Goal: Transaction & Acquisition: Complete application form

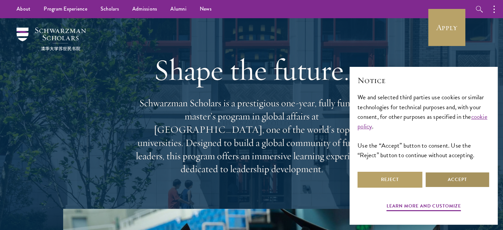
click at [437, 183] on button "Accept" at bounding box center [457, 180] width 65 height 16
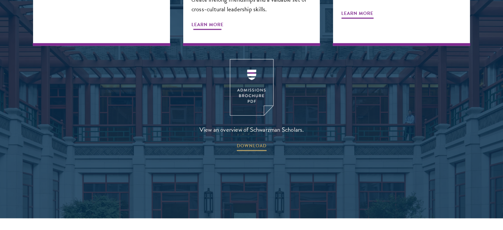
scroll to position [912, 0]
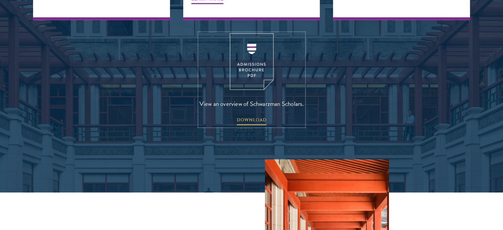
click at [246, 52] on img at bounding box center [252, 61] width 44 height 57
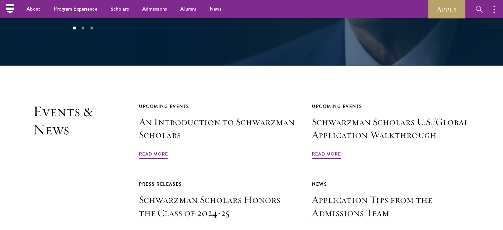
scroll to position [1347, 0]
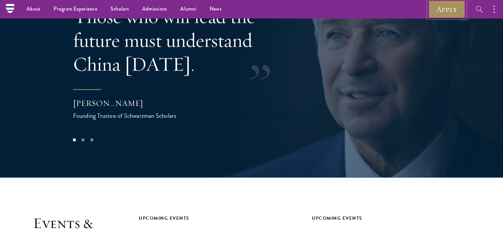
click at [450, 10] on link "Apply" at bounding box center [447, 9] width 37 height 18
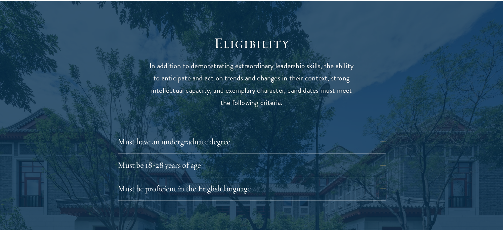
scroll to position [851, 0]
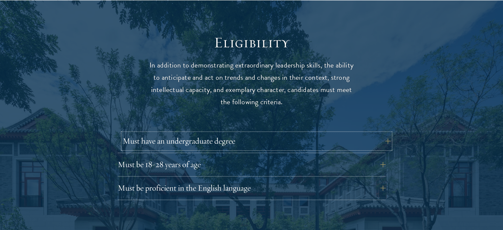
click at [230, 133] on button "Must have an undergraduate degree" at bounding box center [257, 141] width 268 height 16
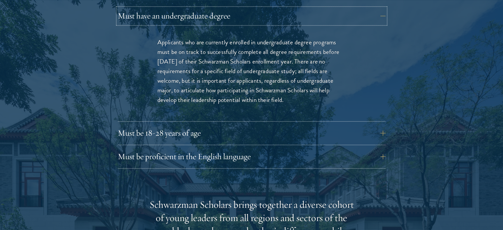
scroll to position [976, 0]
click at [250, 124] on button "Must be 18-28 years of age" at bounding box center [257, 132] width 268 height 16
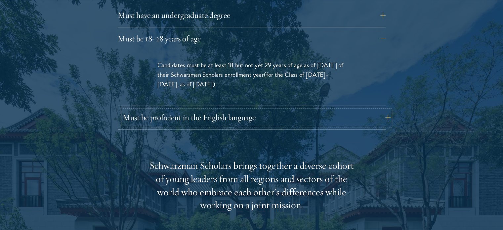
click at [265, 110] on button "Must be proficient in the English language" at bounding box center [257, 118] width 268 height 16
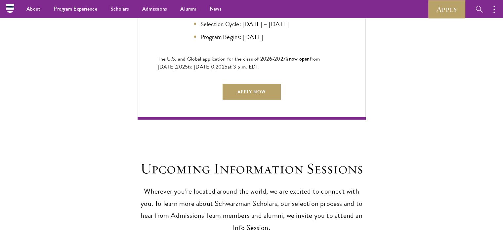
scroll to position [1775, 0]
click at [259, 86] on link "Apply Now" at bounding box center [252, 92] width 58 height 16
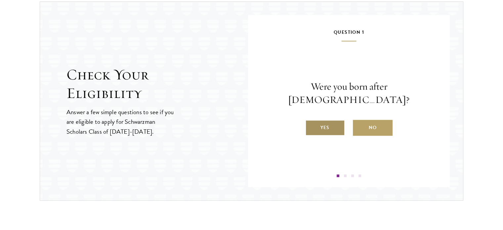
click at [333, 120] on label "Yes" at bounding box center [325, 128] width 40 height 16
click at [311, 120] on input "Yes" at bounding box center [308, 123] width 6 height 6
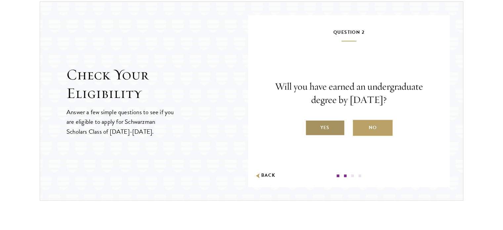
click at [335, 126] on label "Yes" at bounding box center [325, 128] width 40 height 16
click at [311, 126] on input "Yes" at bounding box center [308, 123] width 6 height 6
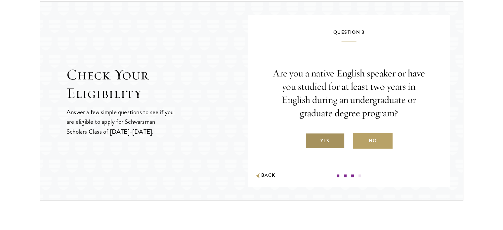
click at [334, 138] on label "Yes" at bounding box center [325, 141] width 40 height 16
click at [311, 138] on input "Yes" at bounding box center [308, 137] width 6 height 6
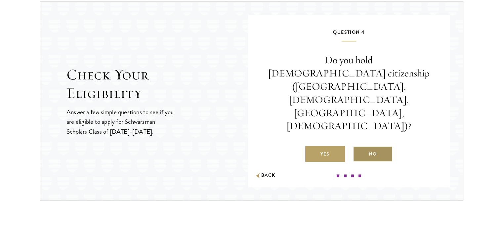
click at [367, 146] on label "No" at bounding box center [373, 154] width 40 height 16
click at [359, 147] on input "No" at bounding box center [356, 150] width 6 height 6
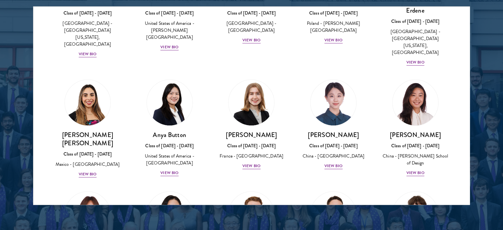
scroll to position [471, 0]
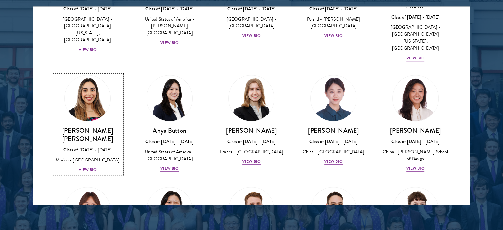
click at [87, 73] on img at bounding box center [88, 98] width 50 height 50
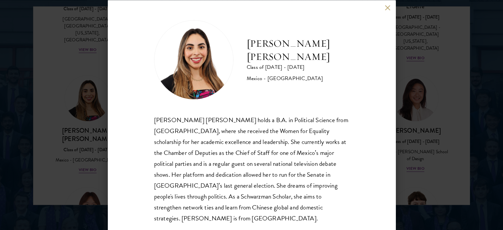
scroll to position [13, 0]
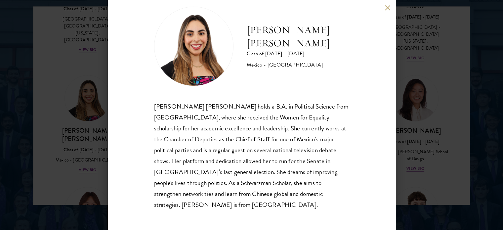
click at [389, 7] on button at bounding box center [388, 8] width 6 height 6
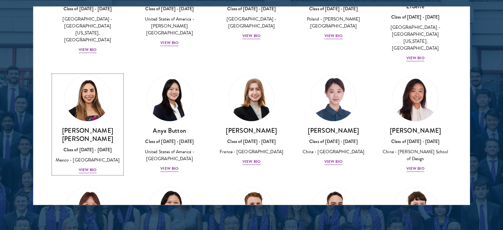
scroll to position [561, 0]
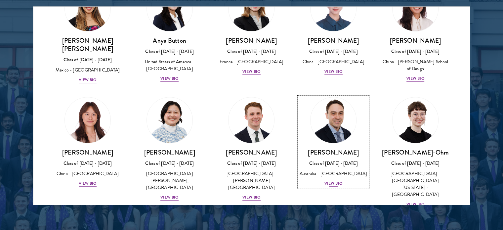
click at [347, 95] on img at bounding box center [333, 120] width 50 height 50
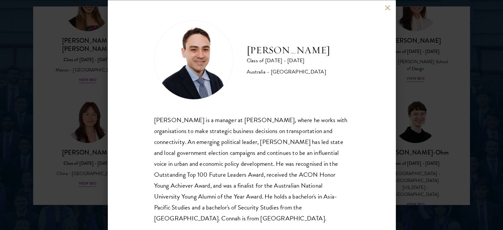
click at [387, 7] on button at bounding box center [388, 8] width 6 height 6
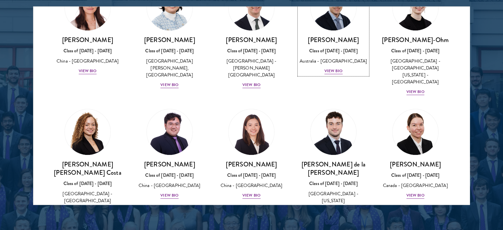
scroll to position [675, 0]
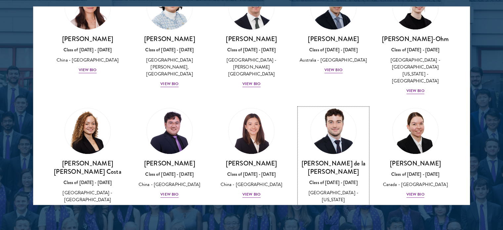
click at [330, 106] on img at bounding box center [333, 131] width 50 height 50
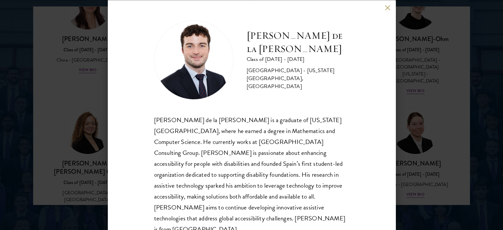
scroll to position [2, 0]
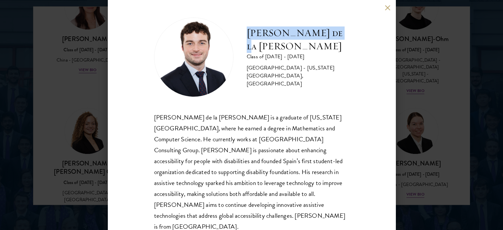
drag, startPoint x: 248, startPoint y: 47, endPoint x: 340, endPoint y: 49, distance: 91.7
click at [340, 49] on div "[PERSON_NAME] de la [PERSON_NAME] Class of [DATE] - [DATE] [GEOGRAPHIC_DATA] - …" at bounding box center [251, 57] width 195 height 79
copy h2 "[PERSON_NAME] de la [PERSON_NAME]"
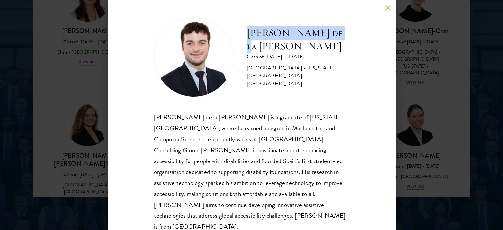
scroll to position [884, 0]
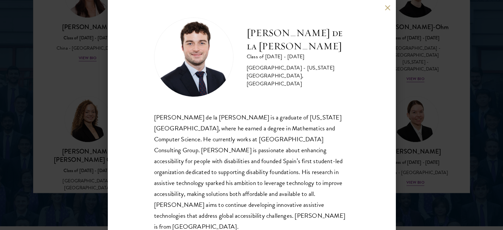
click at [416, 159] on div "[PERSON_NAME] de la [PERSON_NAME] Class of [DATE] - [DATE] [GEOGRAPHIC_DATA] - …" at bounding box center [251, 115] width 503 height 230
click at [426, 136] on div "[PERSON_NAME] de la [PERSON_NAME] Class of [DATE] - [DATE] [GEOGRAPHIC_DATA] - …" at bounding box center [251, 115] width 503 height 230
click at [385, 45] on div "[GEOGRAPHIC_DATA] - [GEOGRAPHIC_DATA][US_STATE] - [GEOGRAPHIC_DATA]" at bounding box center [415, 59] width 69 height 28
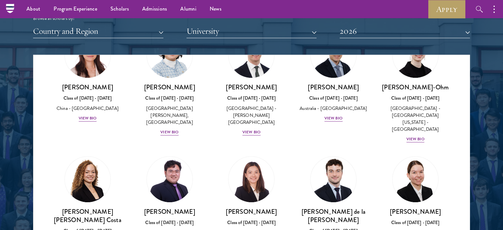
scroll to position [823, 0]
